Goal: Check status: Check status

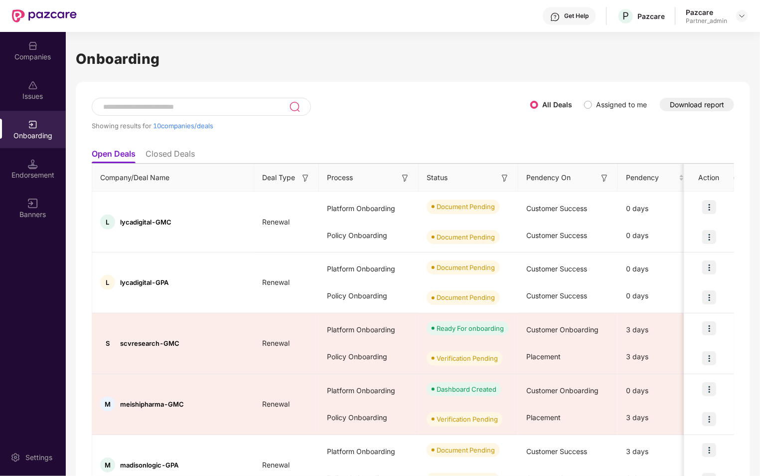
scroll to position [96, 0]
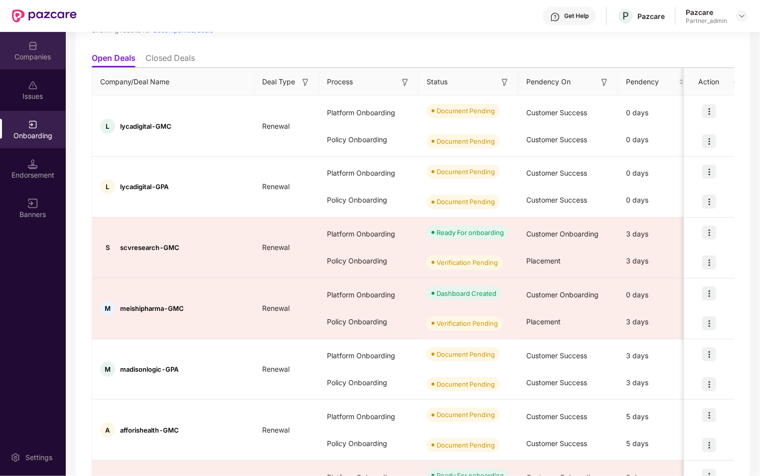
click at [36, 63] on div "Companies" at bounding box center [33, 50] width 66 height 37
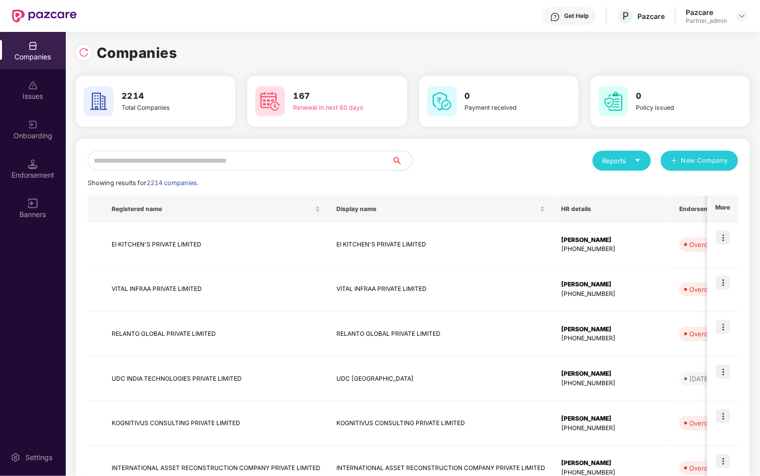
click at [249, 165] on input "text" at bounding box center [240, 161] width 305 height 20
type input "*"
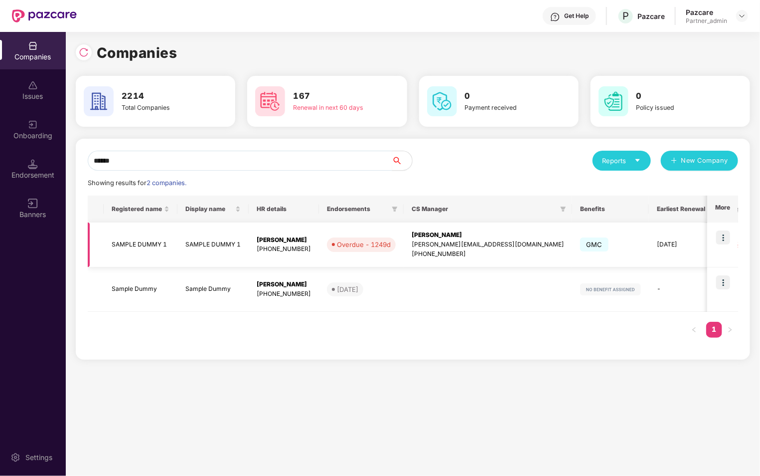
type input "******"
click at [722, 239] on img at bounding box center [723, 237] width 14 height 14
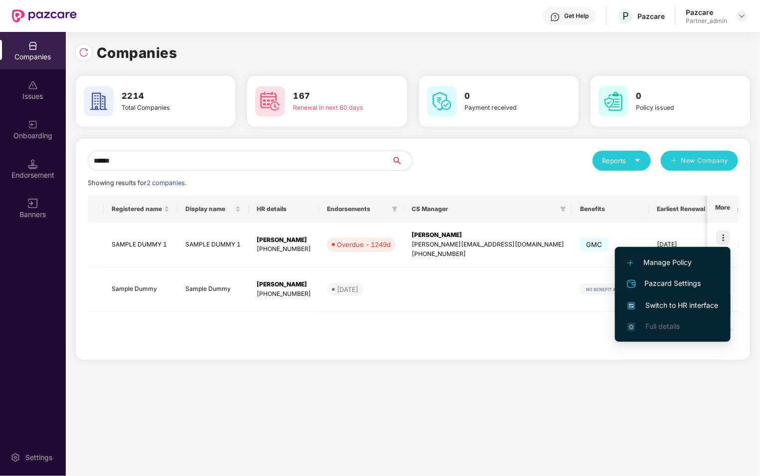
click at [656, 307] on span "Switch to HR interface" at bounding box center [673, 305] width 91 height 11
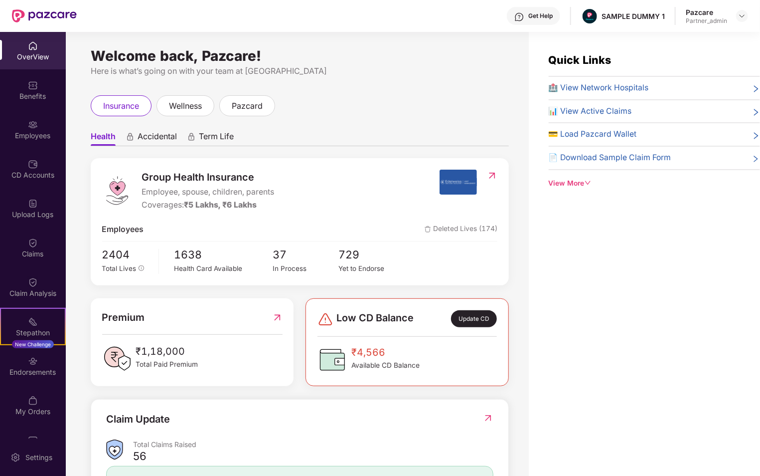
click at [153, 139] on span "Accidental" at bounding box center [157, 138] width 39 height 14
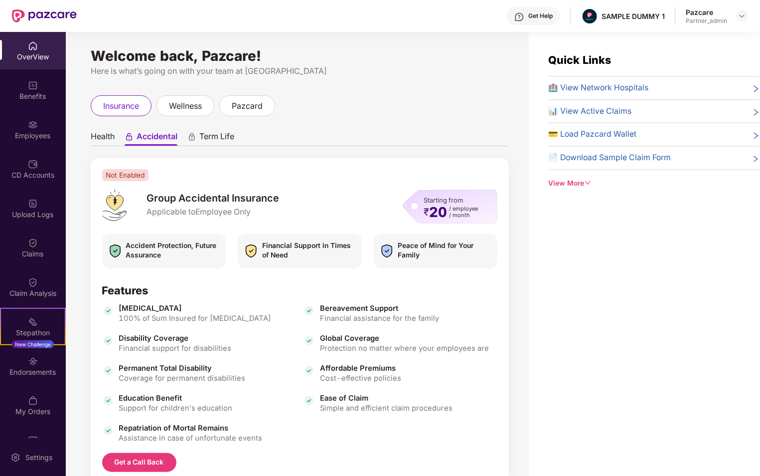
click at [215, 139] on span "Term Life" at bounding box center [216, 138] width 35 height 14
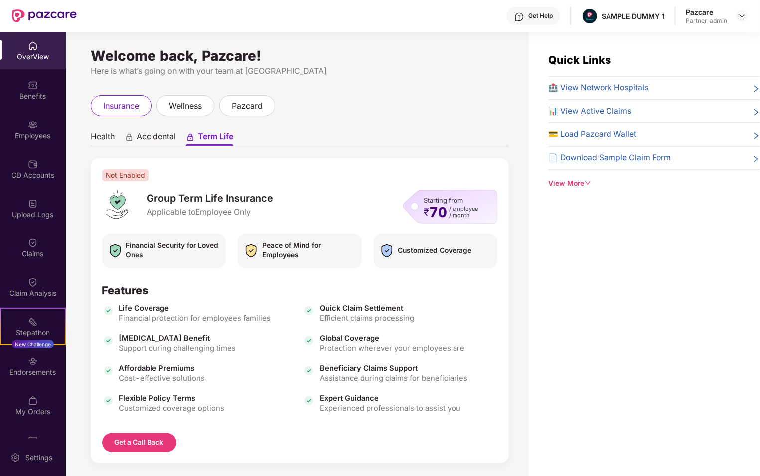
click at [96, 140] on span "Health" at bounding box center [103, 138] width 24 height 14
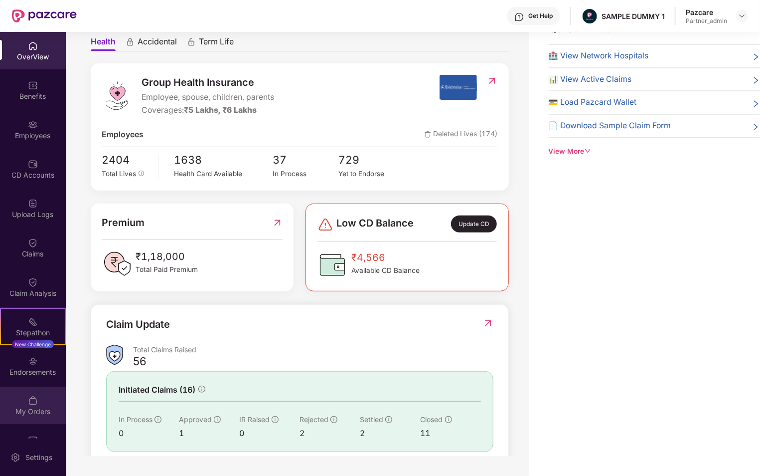
scroll to position [26, 0]
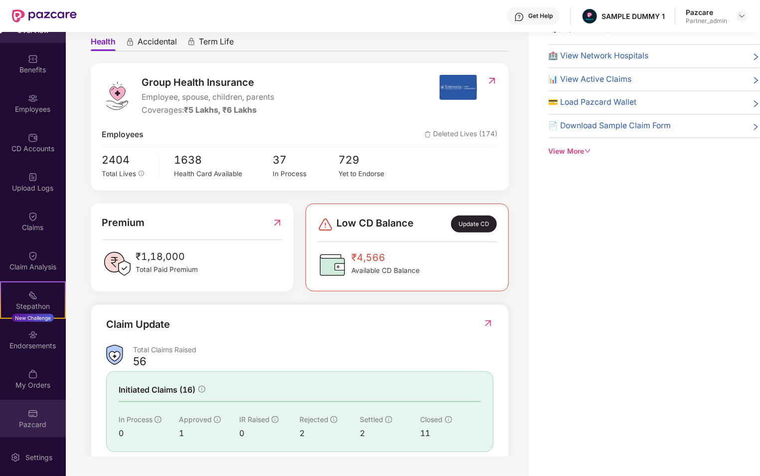
click at [34, 417] on img at bounding box center [33, 413] width 10 height 10
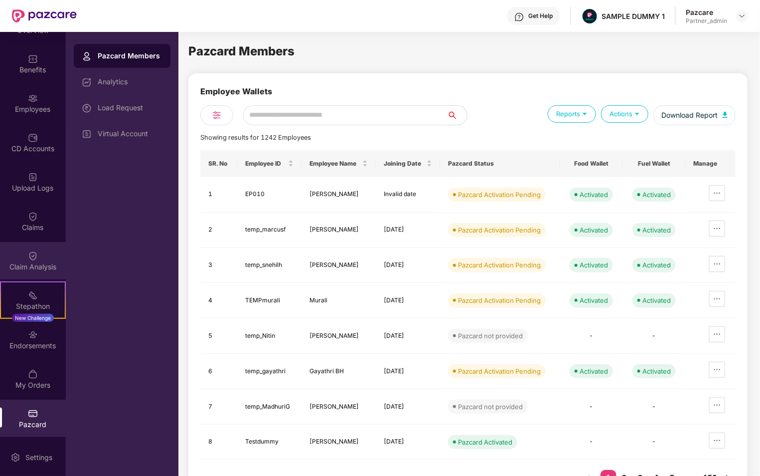
click at [37, 259] on div "Claim Analysis" at bounding box center [33, 260] width 66 height 37
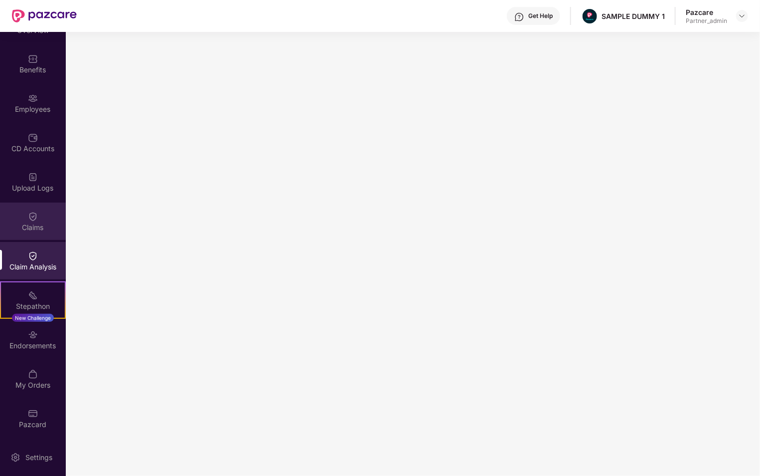
click at [22, 220] on div "Claims" at bounding box center [33, 220] width 66 height 37
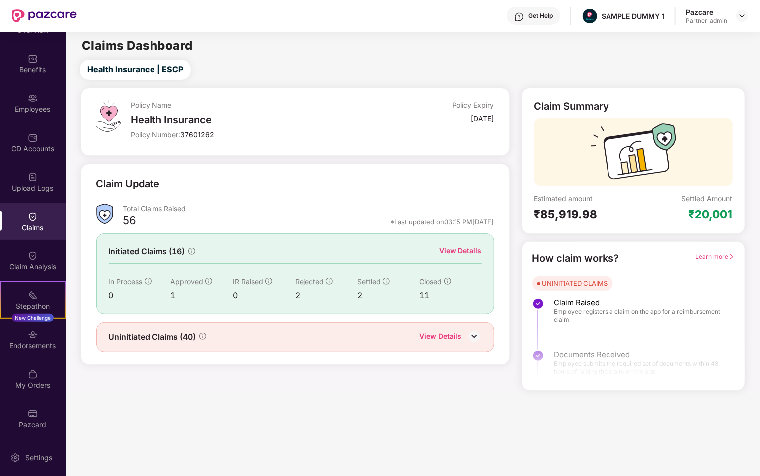
click at [464, 330] on div "View Details" at bounding box center [451, 336] width 62 height 13
click at [470, 335] on img at bounding box center [474, 335] width 15 height 15
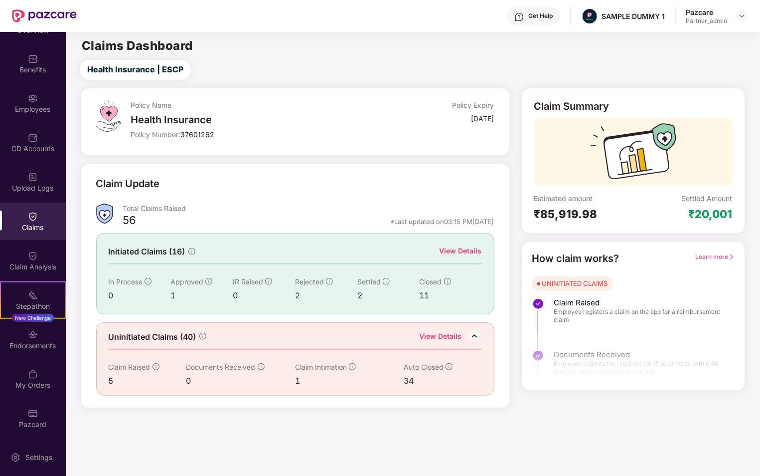
click at [463, 251] on div "View Details" at bounding box center [461, 250] width 42 height 11
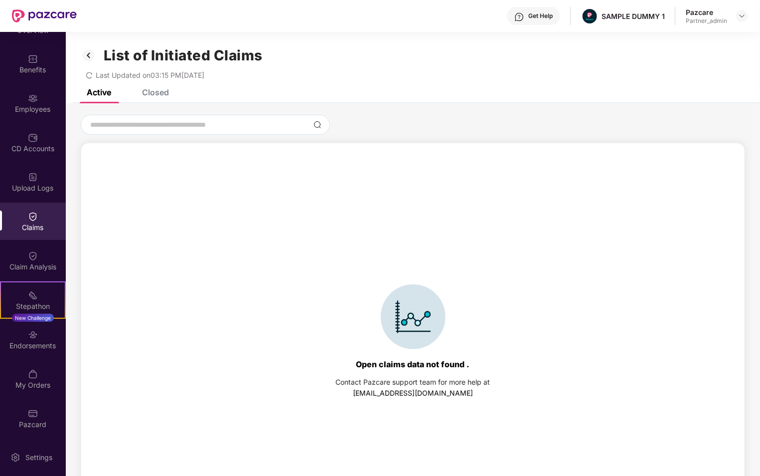
click at [155, 94] on div "Closed" at bounding box center [155, 92] width 27 height 10
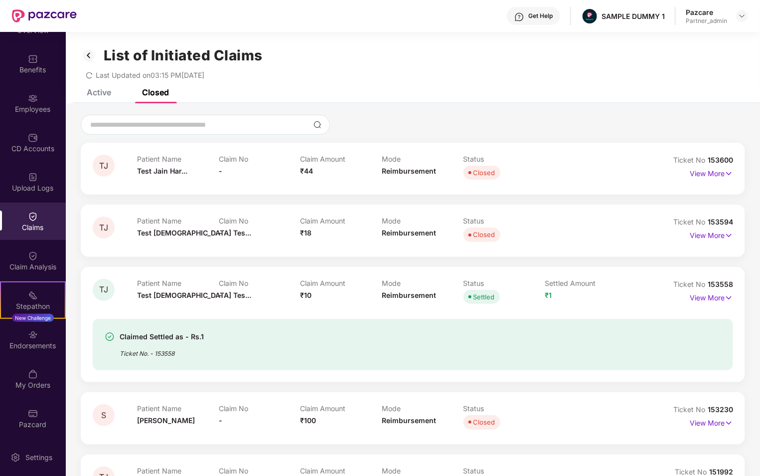
click at [102, 88] on div "List of Initiated Claims Last Updated on 03:15 PM[DATE]" at bounding box center [413, 60] width 694 height 57
click at [98, 93] on div "Active" at bounding box center [99, 92] width 24 height 10
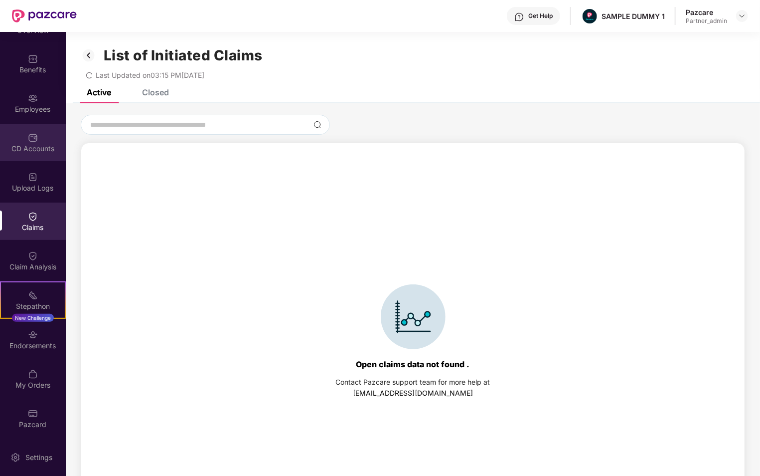
click at [46, 142] on div "CD Accounts" at bounding box center [33, 142] width 66 height 37
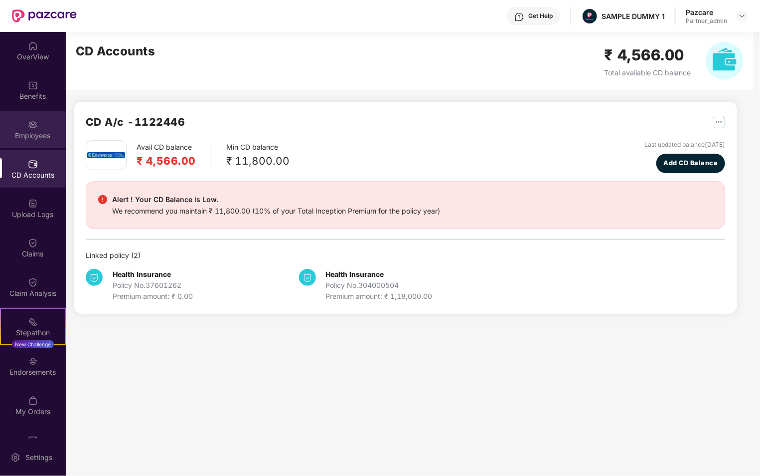
click at [29, 143] on div "Employees" at bounding box center [33, 129] width 66 height 37
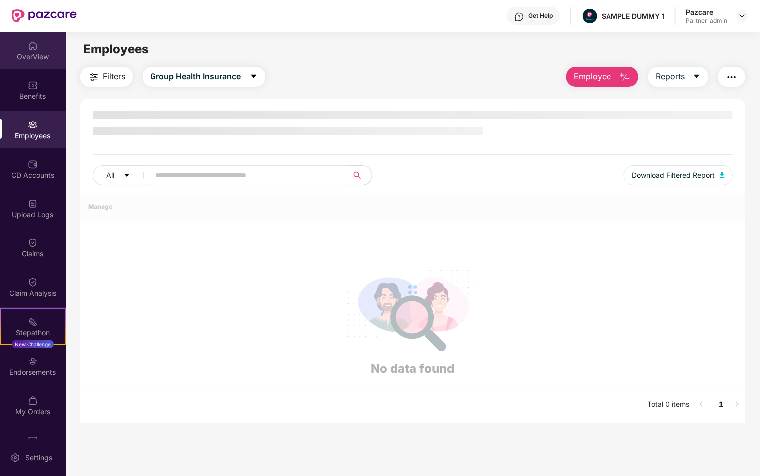
click at [35, 43] on img at bounding box center [33, 46] width 10 height 10
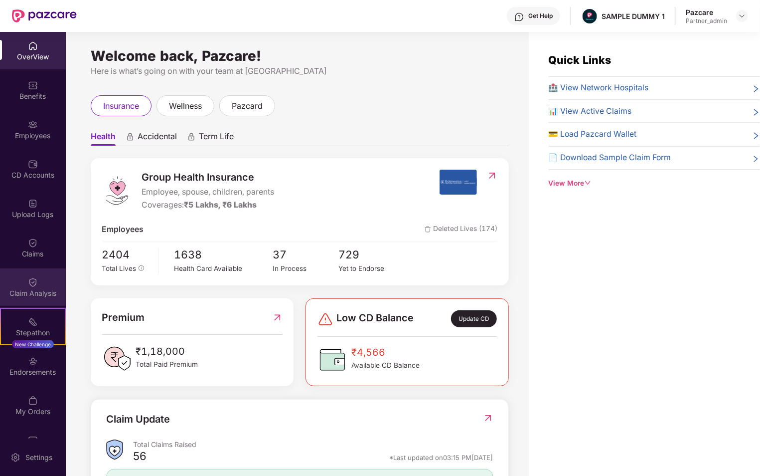
click at [28, 292] on div "Claim Analysis" at bounding box center [33, 293] width 66 height 10
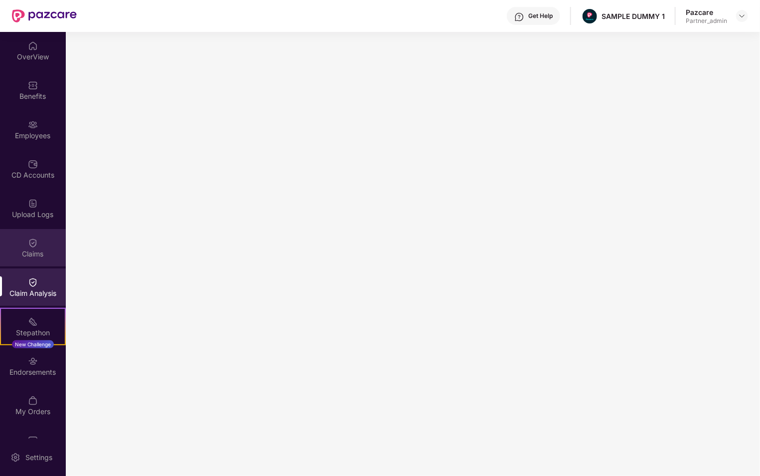
click at [32, 249] on div "Claims" at bounding box center [33, 254] width 66 height 10
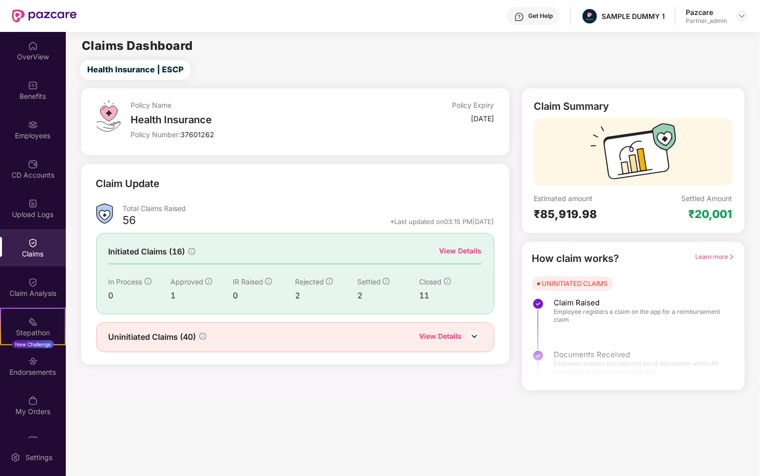
click at [469, 253] on div "View Details" at bounding box center [461, 250] width 42 height 11
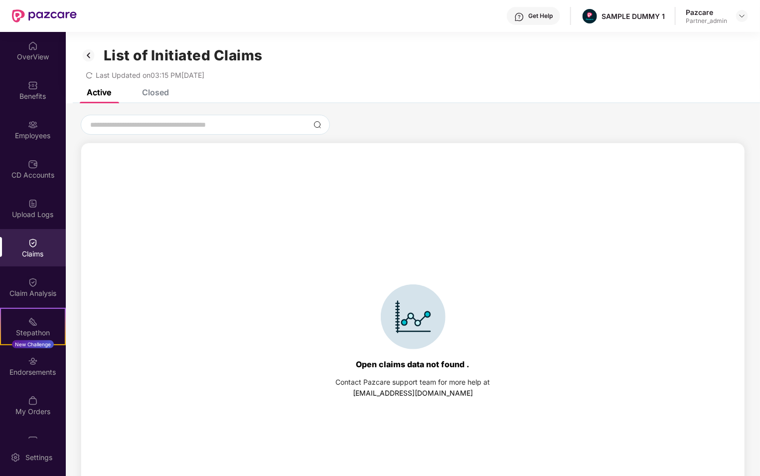
click at [149, 99] on div "Closed" at bounding box center [148, 92] width 42 height 22
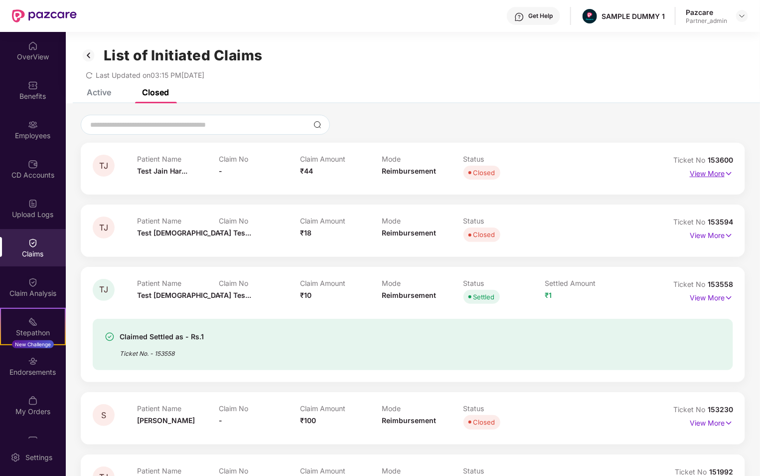
click at [720, 169] on p "View More" at bounding box center [711, 171] width 43 height 13
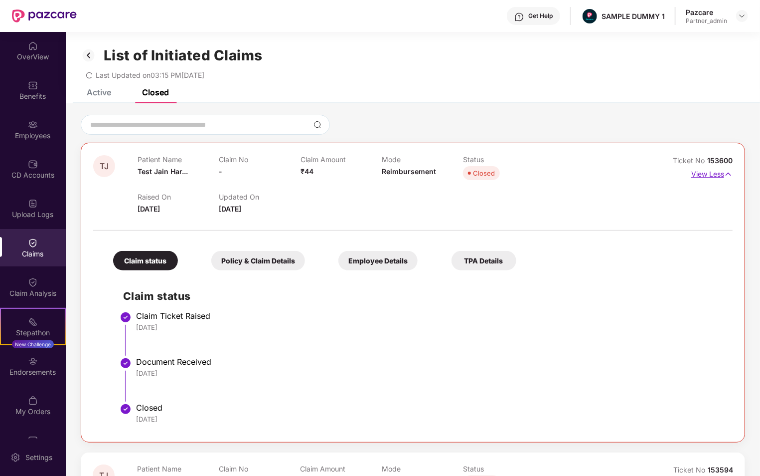
click at [722, 175] on p "View Less" at bounding box center [711, 172] width 41 height 13
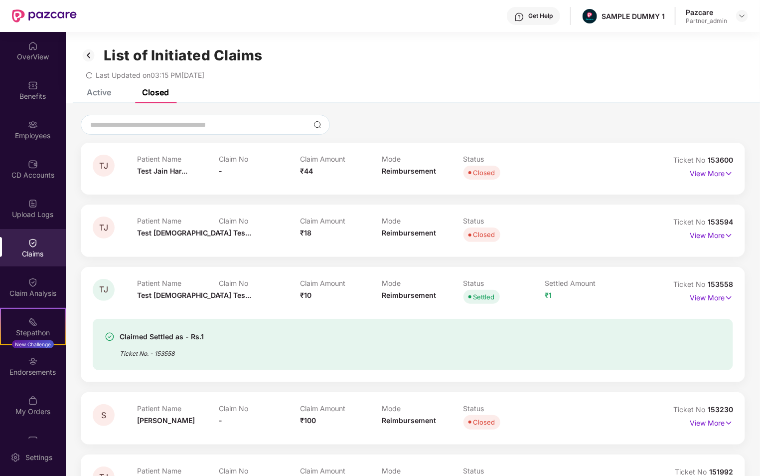
click at [94, 95] on div "Active" at bounding box center [99, 92] width 24 height 10
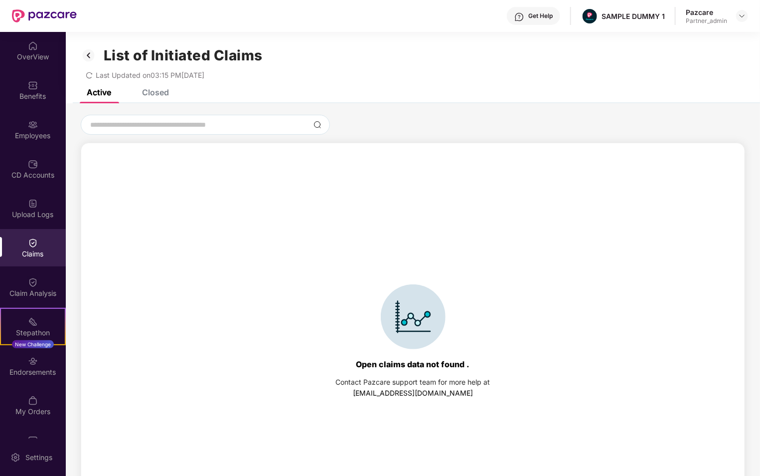
click at [156, 96] on div "Closed" at bounding box center [155, 92] width 27 height 10
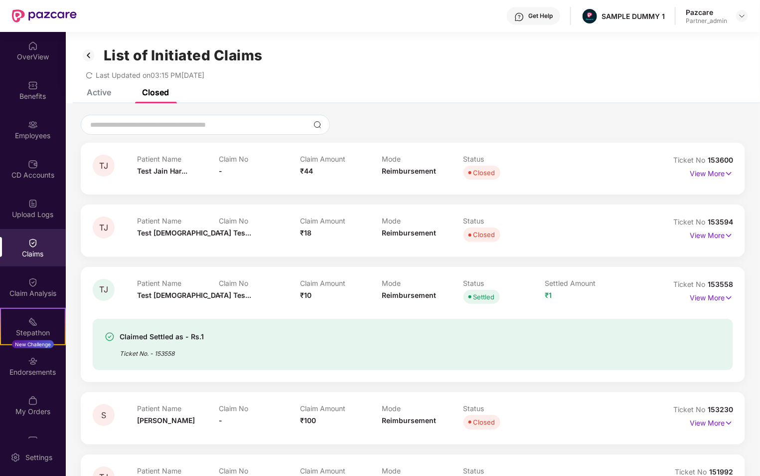
click at [93, 91] on div "Active" at bounding box center [99, 92] width 24 height 10
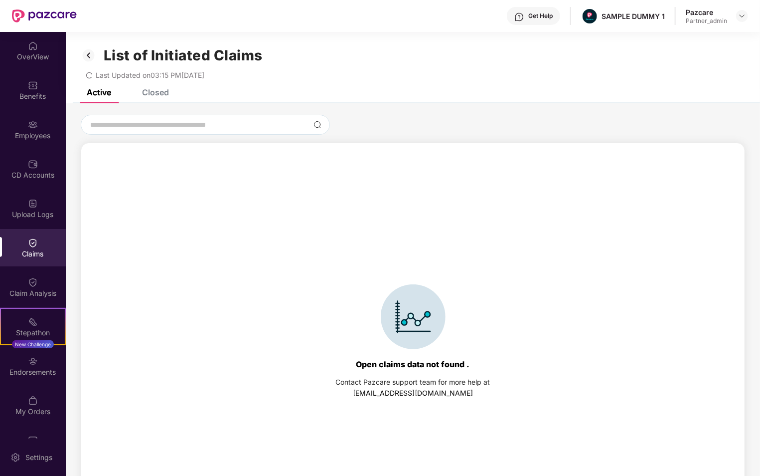
click at [157, 93] on div "Closed" at bounding box center [155, 92] width 27 height 10
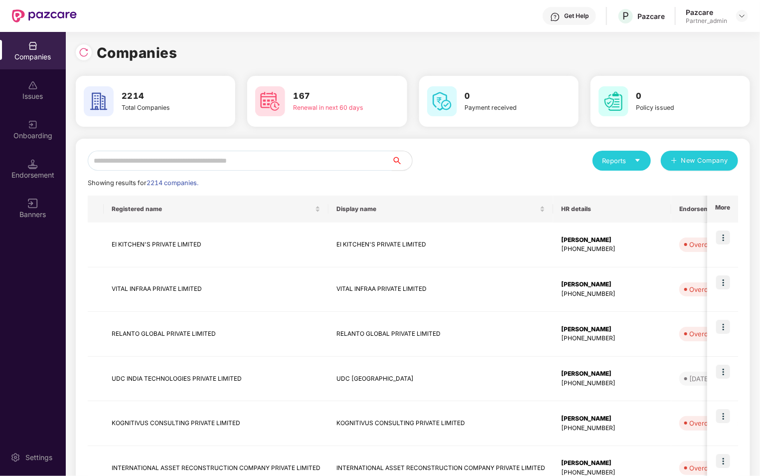
click at [36, 164] on img at bounding box center [33, 164] width 10 height 10
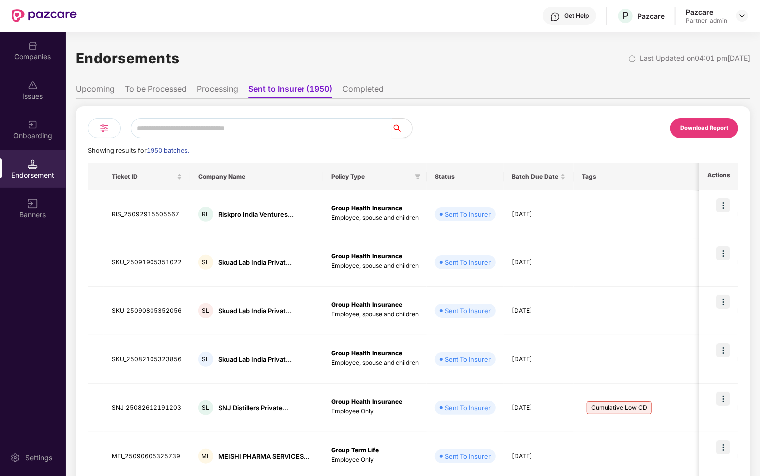
click at [105, 125] on img at bounding box center [104, 128] width 12 height 12
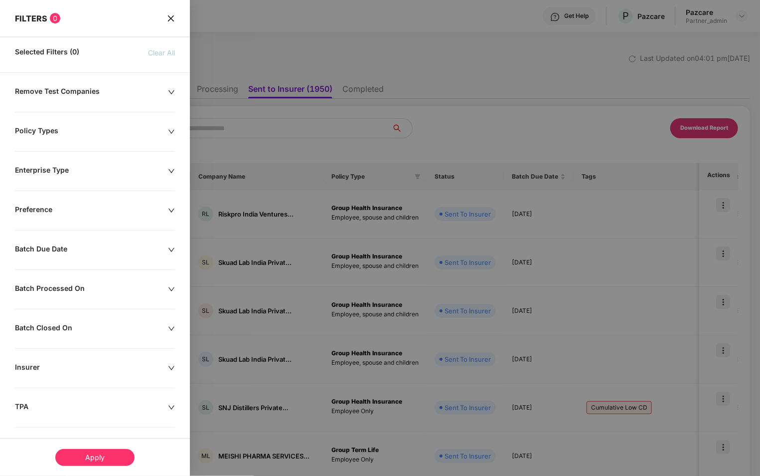
click at [100, 251] on div "Batch Due Date" at bounding box center [91, 249] width 153 height 11
click at [93, 284] on div "Batch Processed On" at bounding box center [91, 289] width 153 height 11
click at [93, 333] on div "Batch Closed On" at bounding box center [91, 328] width 153 height 11
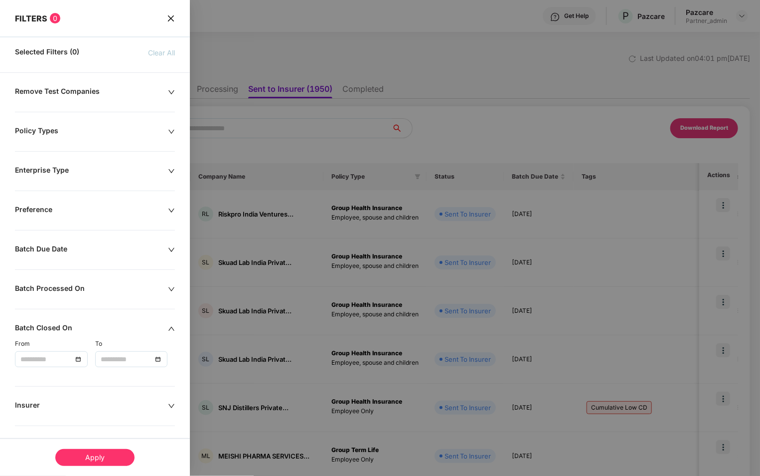
click at [93, 333] on div "Batch Closed On" at bounding box center [91, 328] width 153 height 11
click at [136, 250] on div "Batch Due Date" at bounding box center [91, 249] width 153 height 11
click at [133, 299] on div "Remove Test Companies Policy Types Enterprise Type Preference Batch Due Date Ba…" at bounding box center [95, 343] width 190 height 512
click at [164, 284] on div "Batch Processed On" at bounding box center [91, 289] width 153 height 11
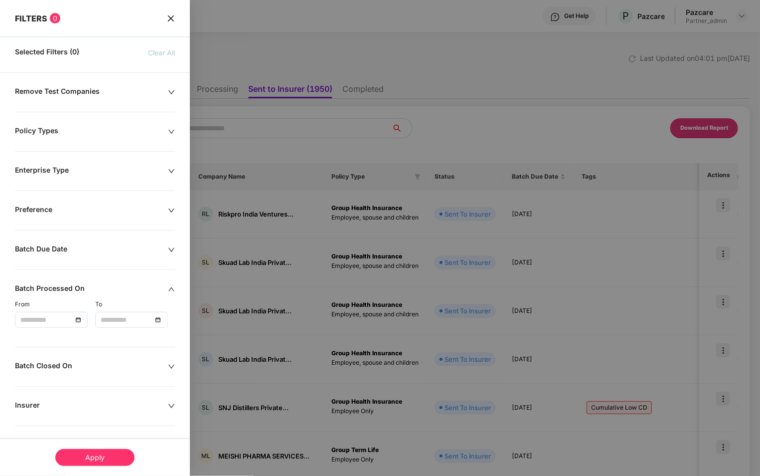
click at [164, 284] on div "Batch Processed On" at bounding box center [91, 289] width 153 height 11
click at [158, 323] on div "Batch Closed On" at bounding box center [91, 328] width 153 height 11
click at [256, 242] on div at bounding box center [380, 238] width 760 height 476
click at [173, 20] on icon "close" at bounding box center [171, 18] width 8 height 8
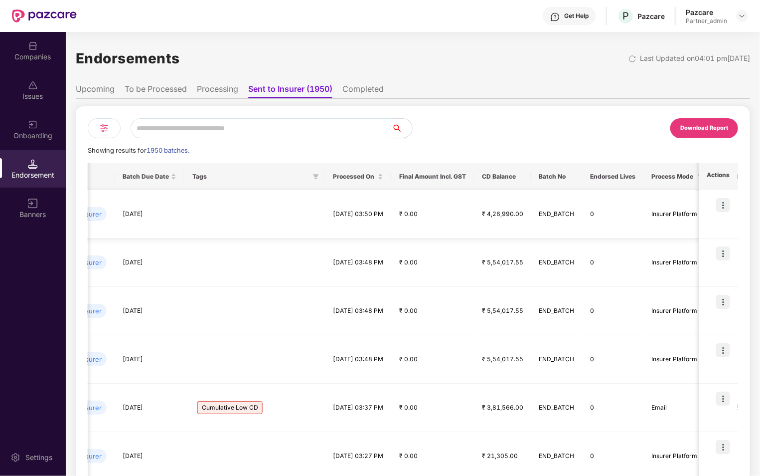
scroll to position [0, 462]
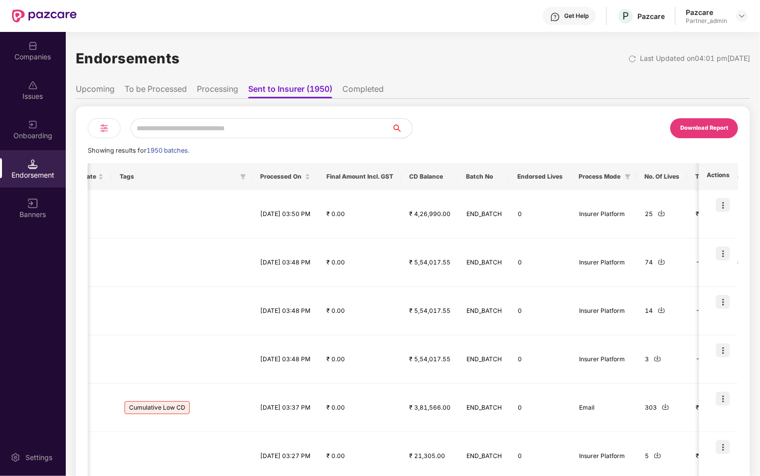
click at [219, 91] on li "Processing" at bounding box center [217, 91] width 41 height 14
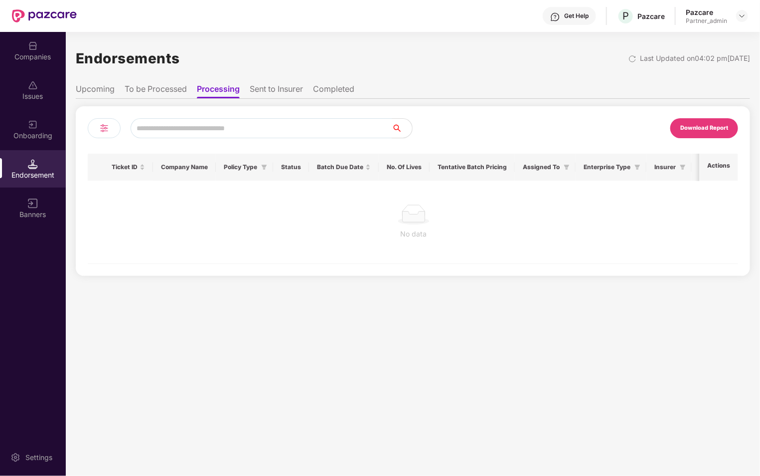
click at [150, 84] on li "To be Processed" at bounding box center [156, 91] width 62 height 14
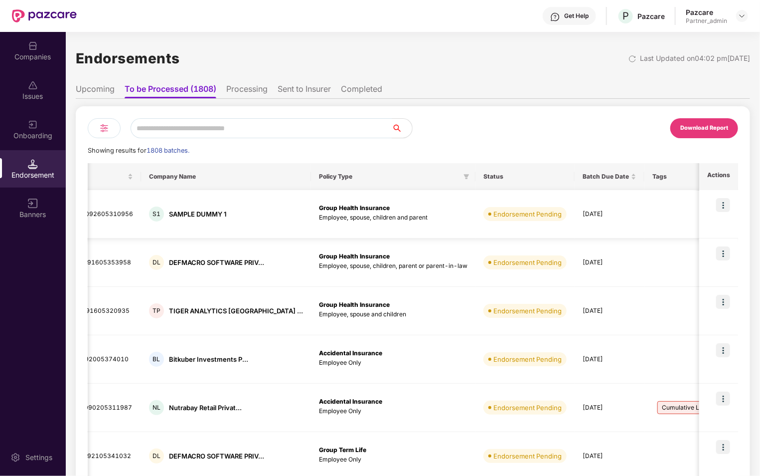
scroll to position [0, 0]
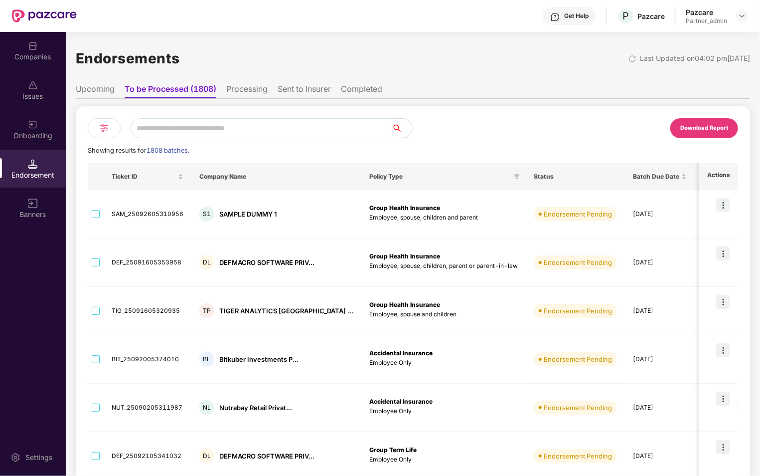
click at [94, 133] on div at bounding box center [104, 128] width 33 height 20
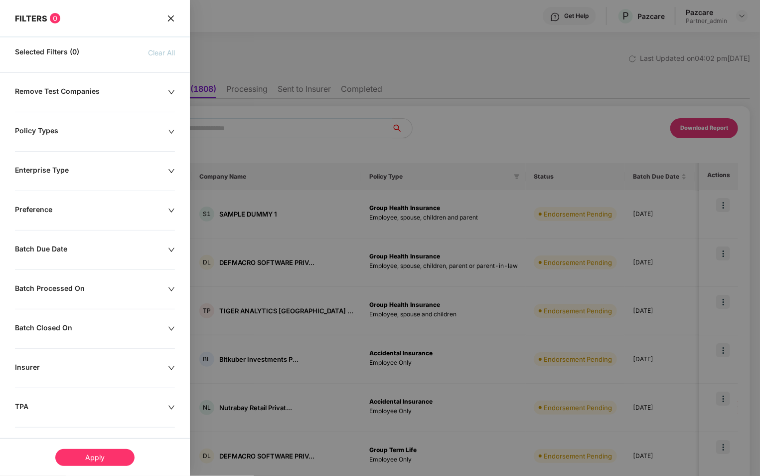
click at [82, 253] on div "Batch Due Date" at bounding box center [91, 249] width 153 height 11
click at [90, 290] on div "Batch Processed On" at bounding box center [91, 289] width 153 height 11
click at [95, 320] on div "Remove Test Companies Policy Types Enterprise Type Preference Batch Due Date Ba…" at bounding box center [95, 343] width 190 height 512
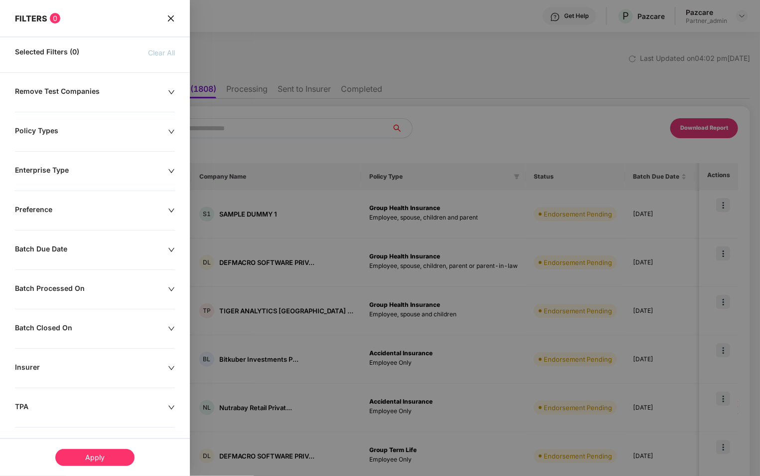
click at [97, 328] on div "Batch Closed On" at bounding box center [91, 328] width 153 height 11
click at [170, 21] on icon "close" at bounding box center [171, 18] width 8 height 8
